Goal: Find specific page/section: Find specific page/section

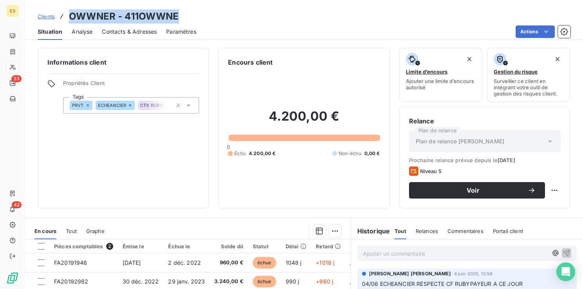
scroll to position [39, 0]
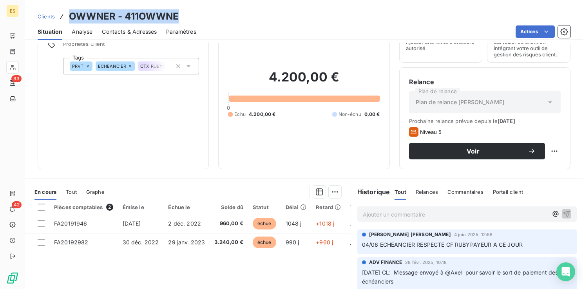
drag, startPoint x: 0, startPoint y: 0, endPoint x: 45, endPoint y: 15, distance: 47.2
click at [45, 15] on span "Clients" at bounding box center [46, 16] width 17 height 6
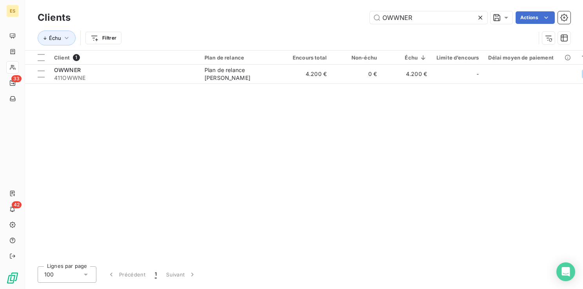
click at [482, 17] on icon at bounding box center [480, 18] width 8 height 8
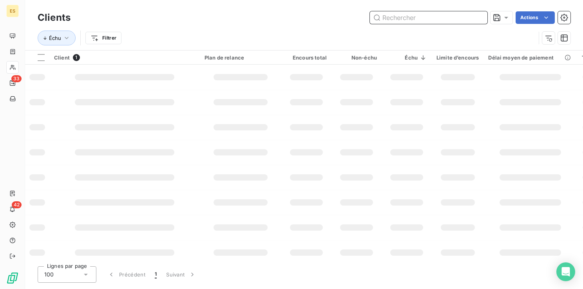
click at [440, 18] on input "text" at bounding box center [429, 17] width 118 height 13
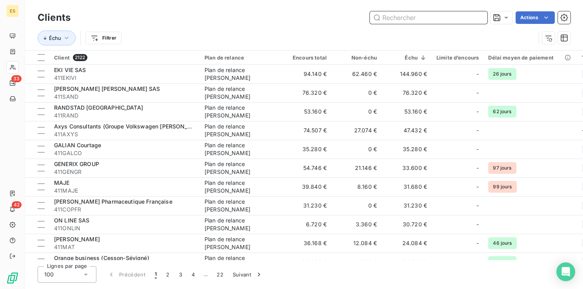
paste input "SAS GROUPE NICE MATIN"
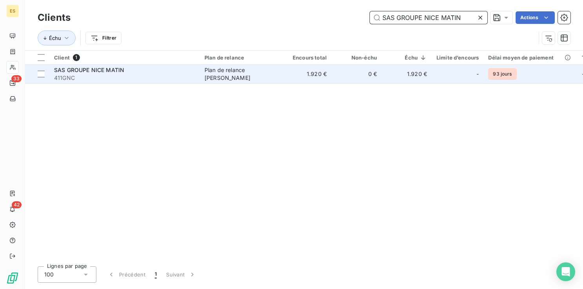
type input "SAS GROUPE NICE MATIN"
click at [104, 74] on span "411GNC" at bounding box center [124, 78] width 141 height 8
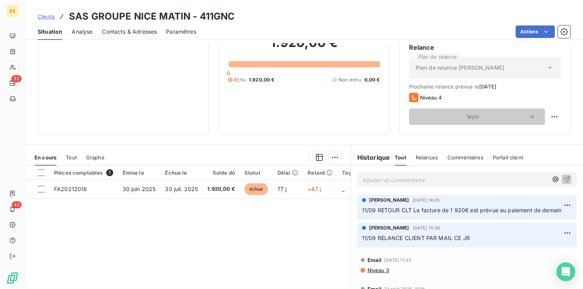
scroll to position [78, 0]
